Goal: Task Accomplishment & Management: Use online tool/utility

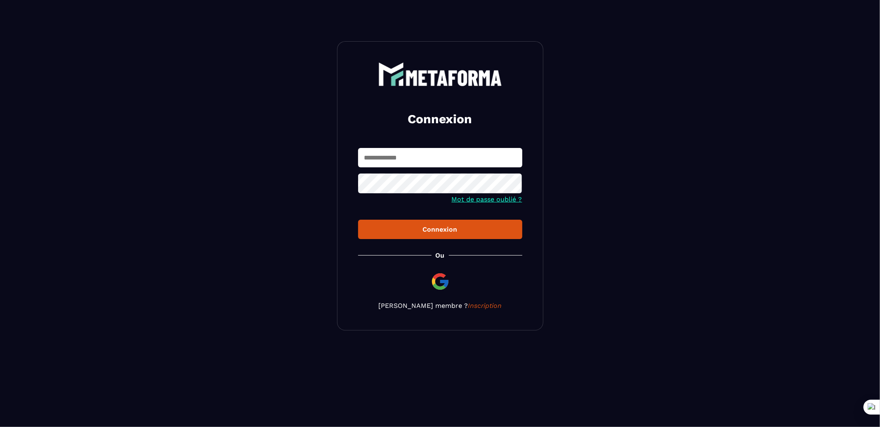
click at [425, 149] on input "text" at bounding box center [440, 157] width 164 height 19
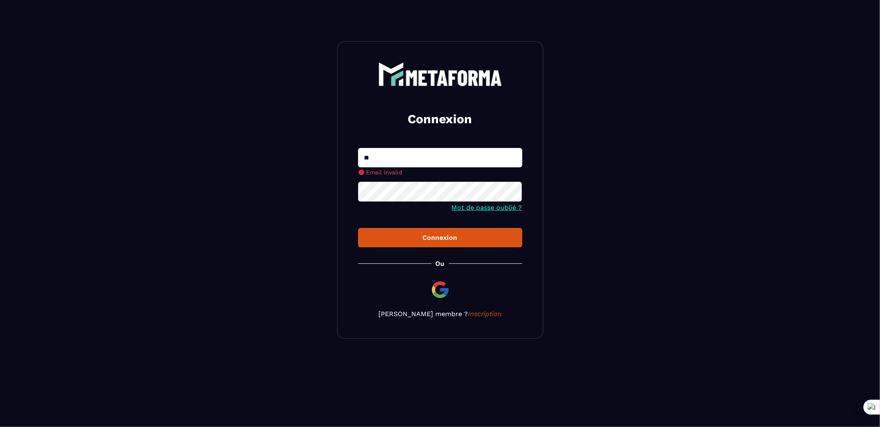
type input "**********"
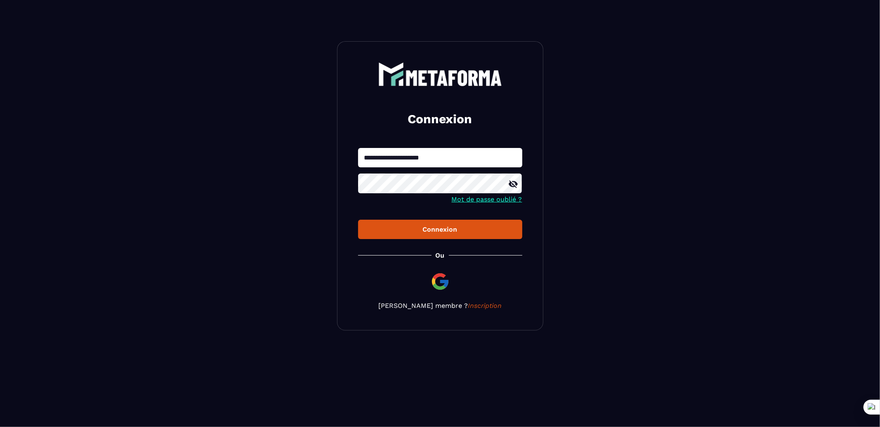
click at [358, 220] on button "Connexion" at bounding box center [440, 229] width 164 height 19
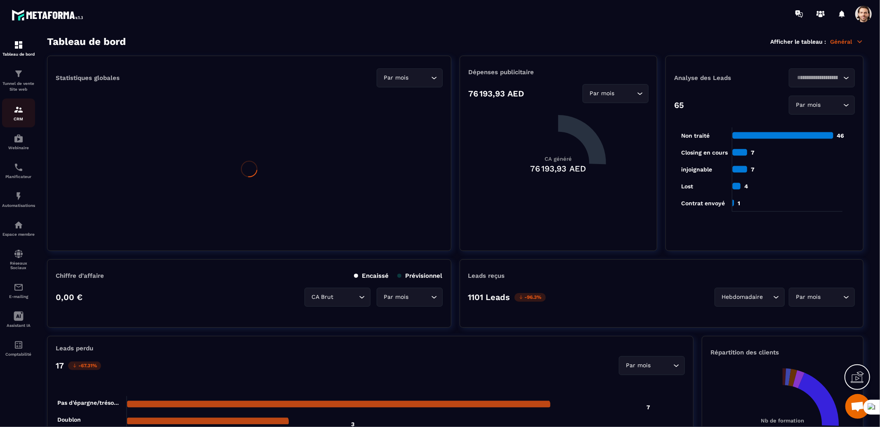
click at [22, 117] on p "CRM" at bounding box center [18, 119] width 33 height 5
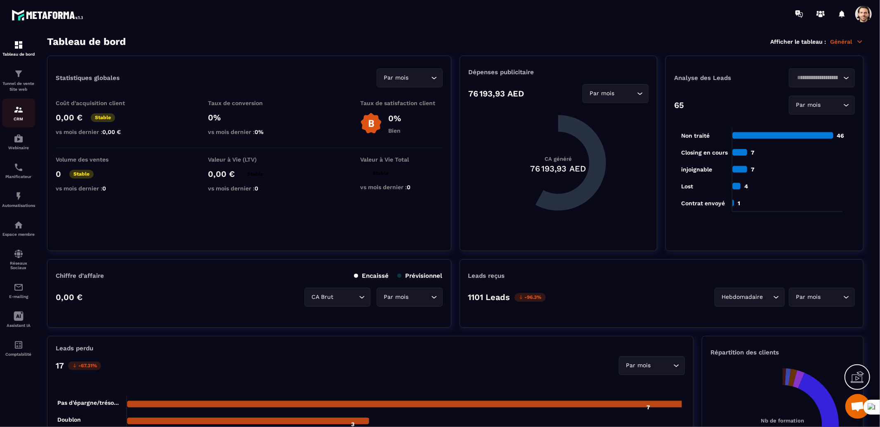
click at [22, 117] on p "CRM" at bounding box center [18, 119] width 33 height 5
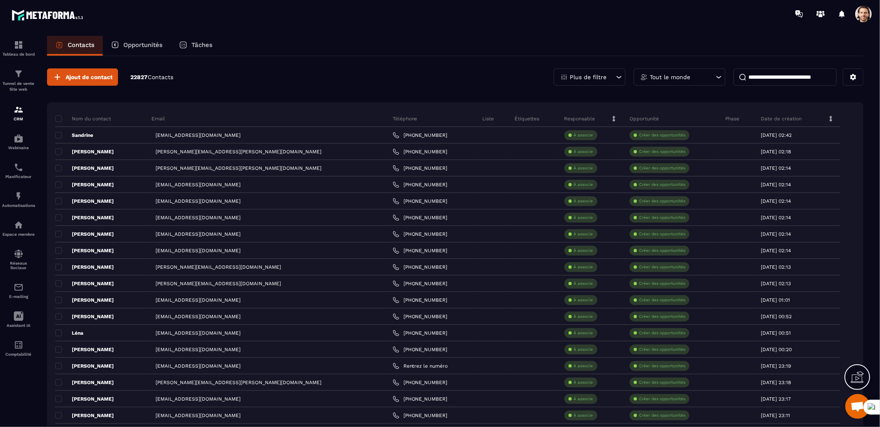
click at [868, 10] on span at bounding box center [863, 14] width 17 height 17
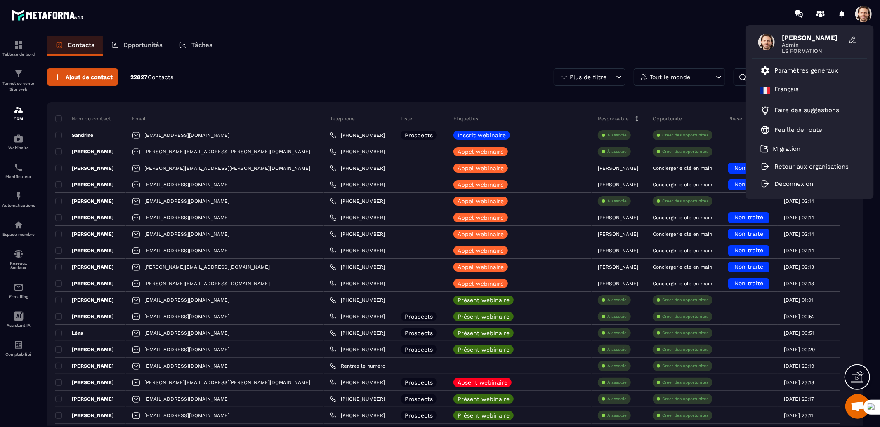
click at [697, 28] on section "Tableau de bord Tunnel de vente Site web CRM Webinaire Planificateur Automatisa…" at bounding box center [440, 239] width 880 height 423
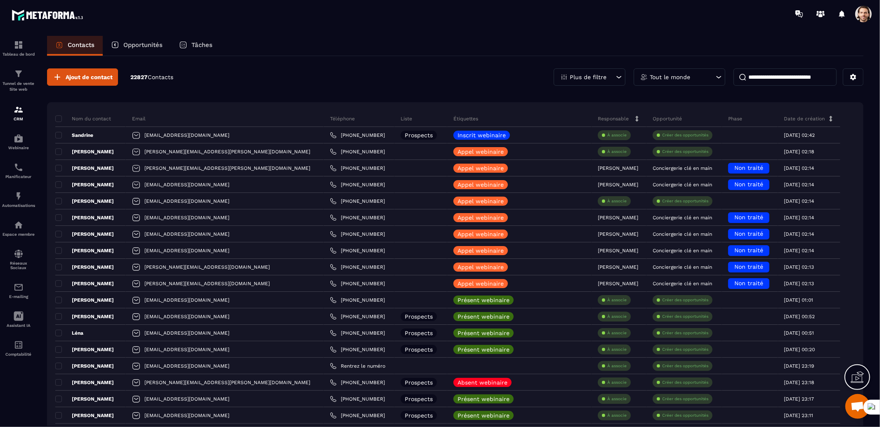
click at [196, 45] on p "Tâches" at bounding box center [201, 44] width 21 height 7
